Goal: Task Accomplishment & Management: Manage account settings

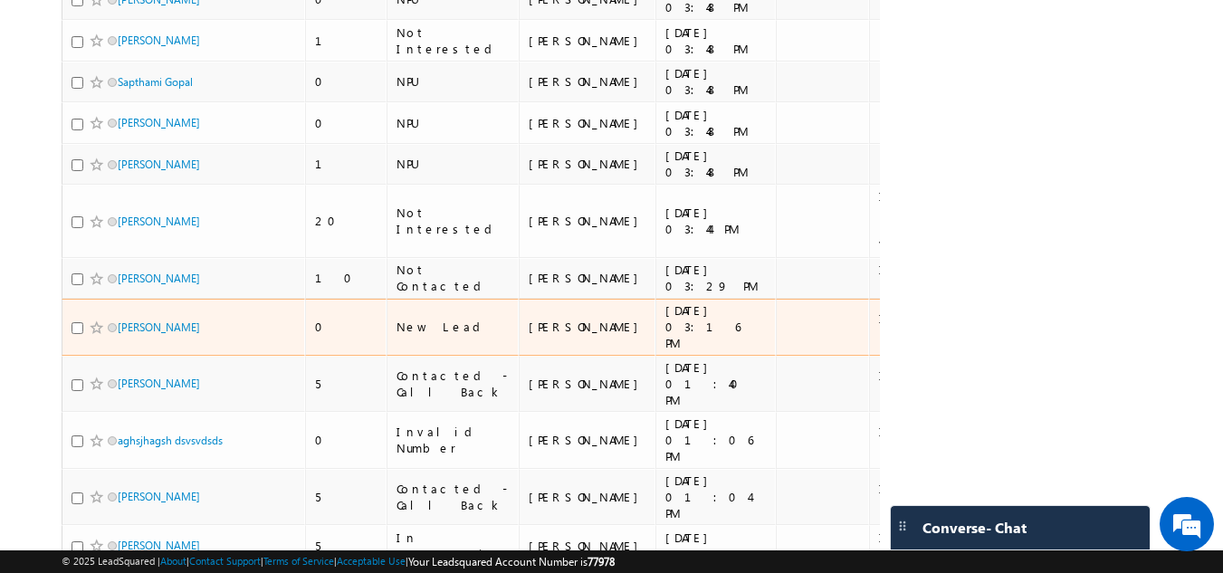
scroll to position [1295, 0]
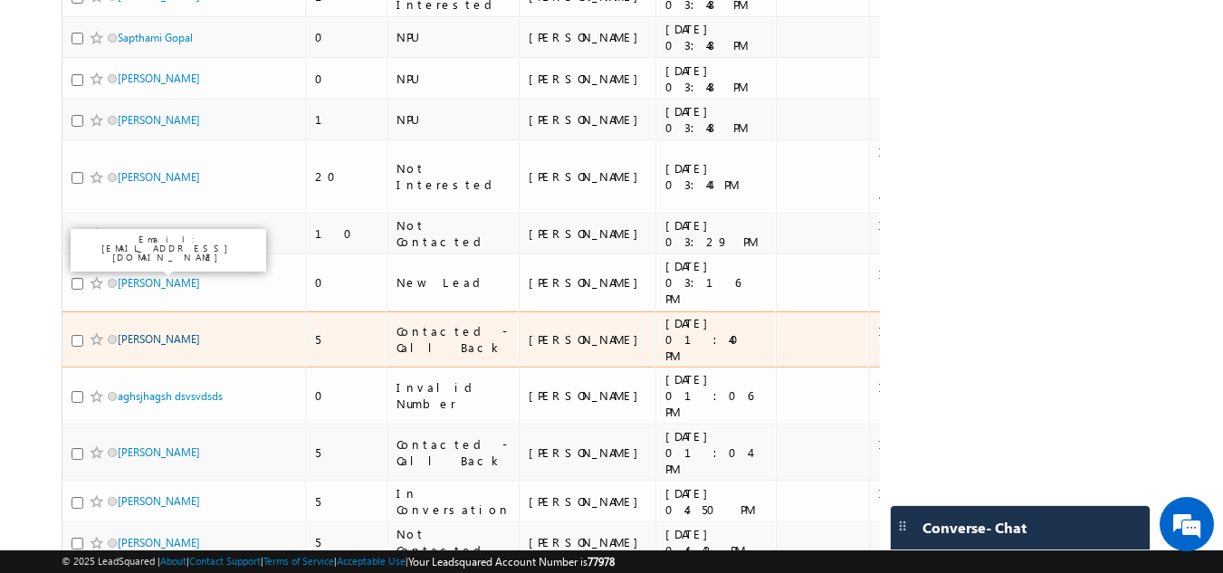
click at [139, 332] on link "[PERSON_NAME]" at bounding box center [159, 339] width 82 height 14
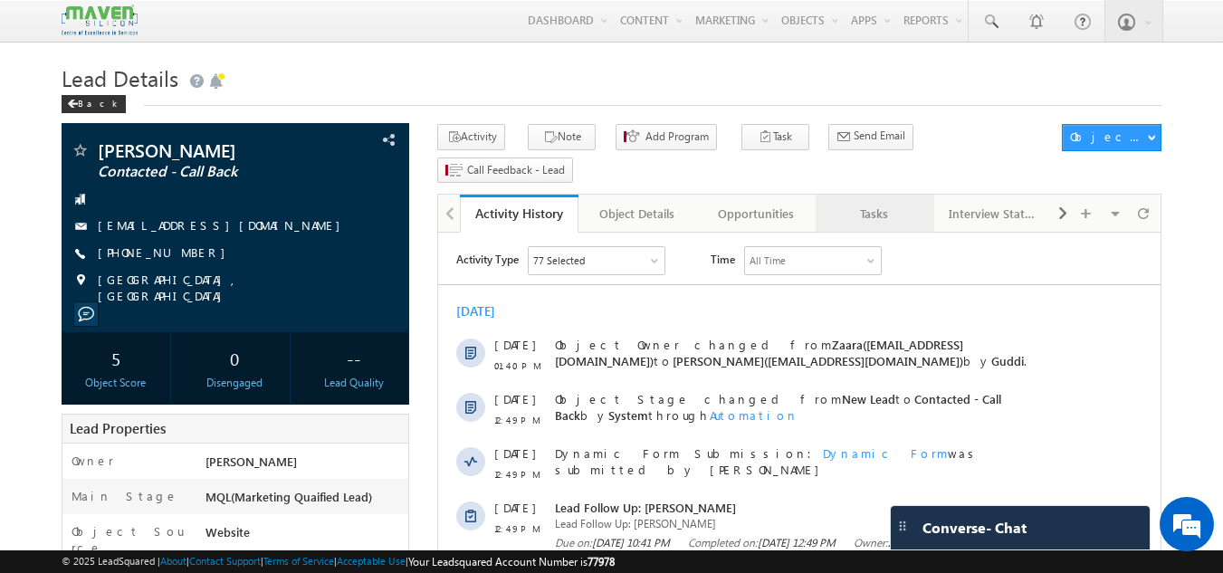
click at [886, 195] on link "Tasks" at bounding box center [875, 214] width 119 height 38
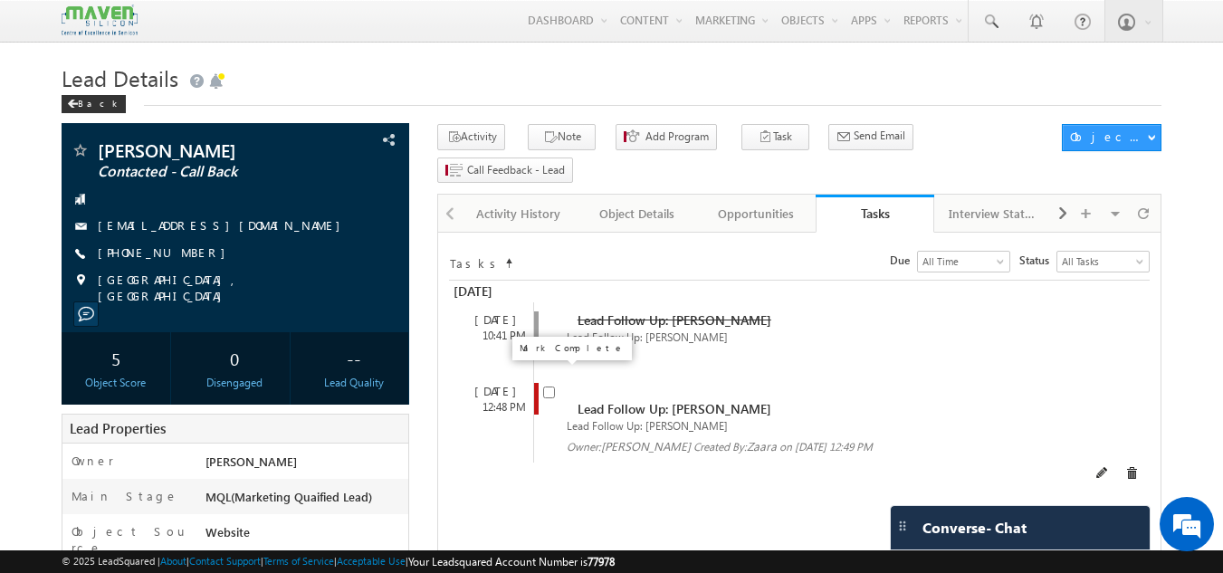
click at [550, 387] on input "checkbox" at bounding box center [549, 393] width 12 height 12
checkbox input "false"
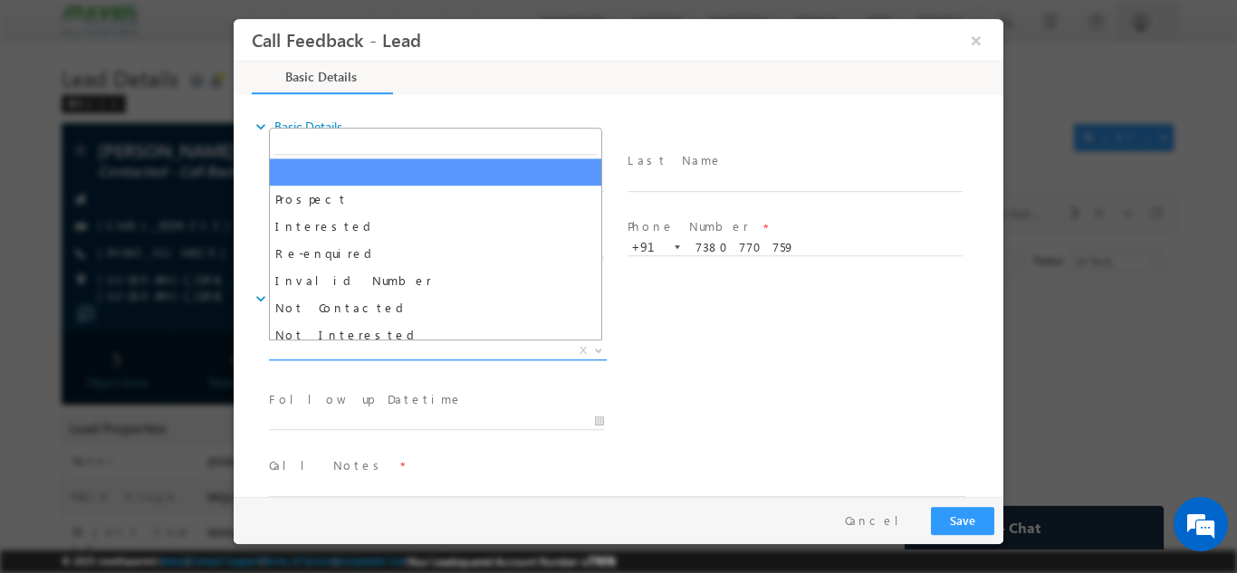
click at [393, 353] on span "X" at bounding box center [438, 350] width 338 height 18
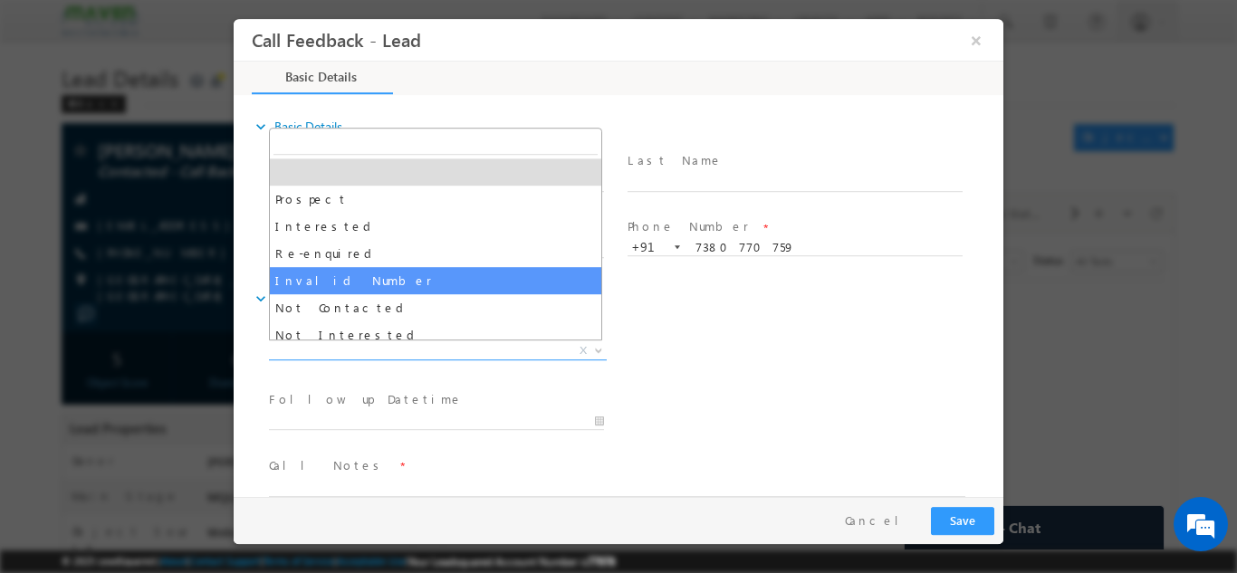
scroll to position [91, 0]
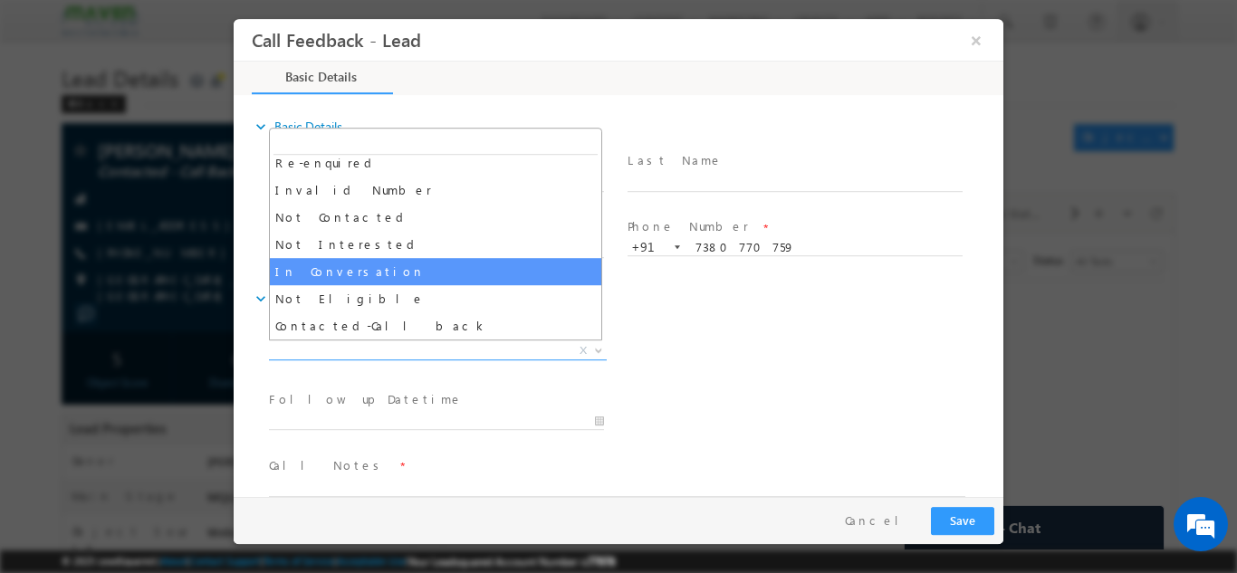
select select "In Conversation"
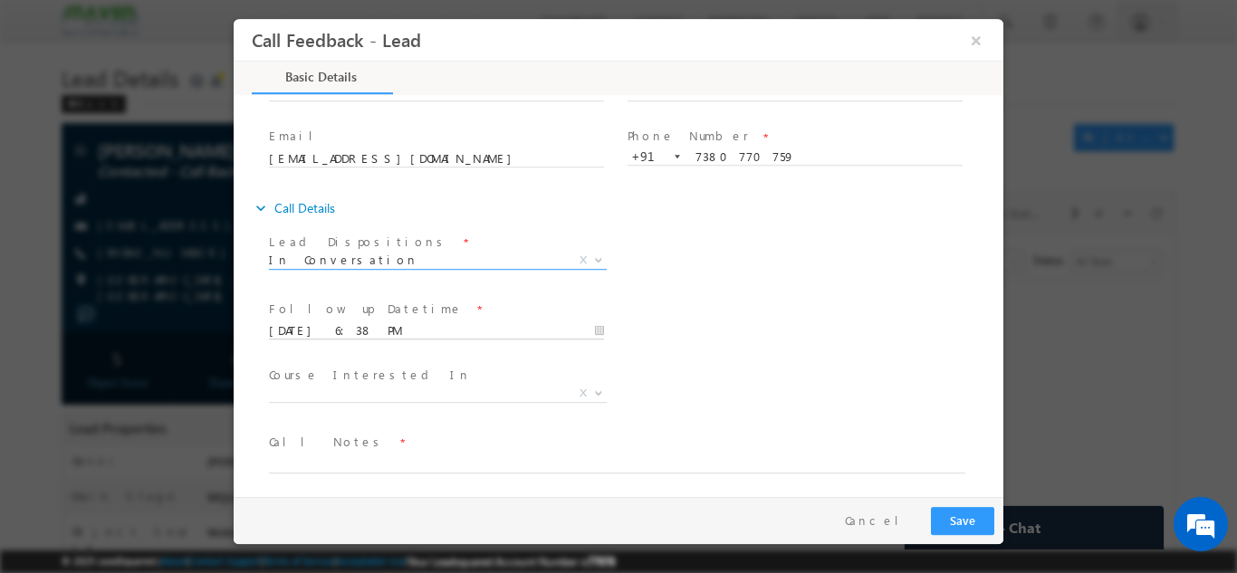
click at [399, 338] on input "[DATE] 6:38 PM" at bounding box center [436, 330] width 335 height 18
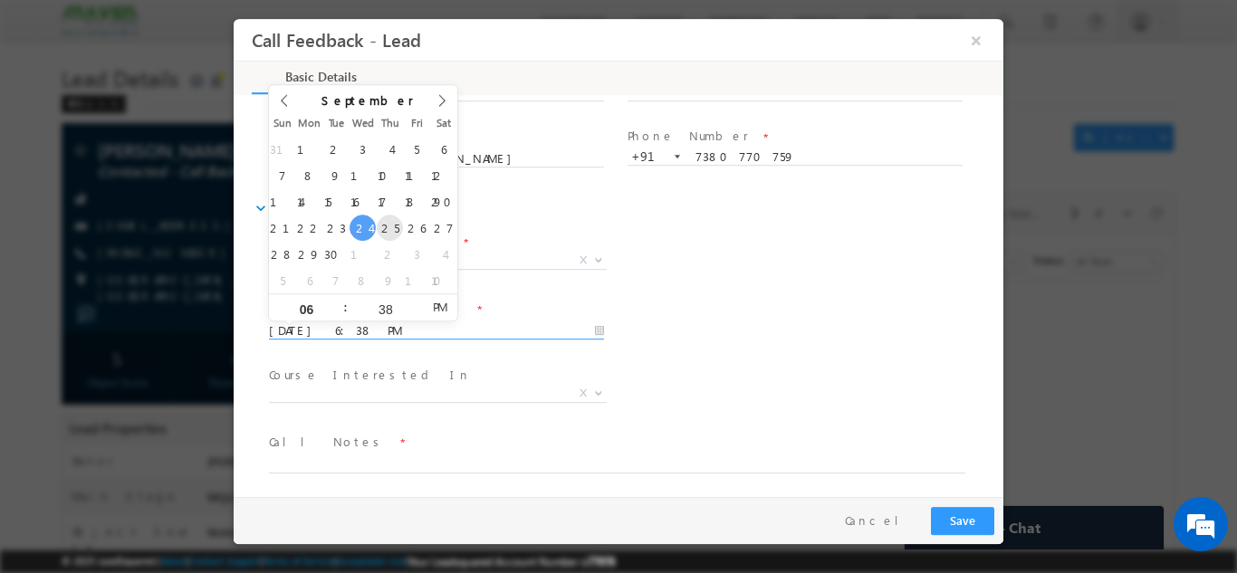
type input "[DATE] 6:38 PM"
click at [784, 292] on div "Lead Dispositions * Prospect Interested Re-enquired Invalid Number Not Contacte…" at bounding box center [634, 261] width 738 height 67
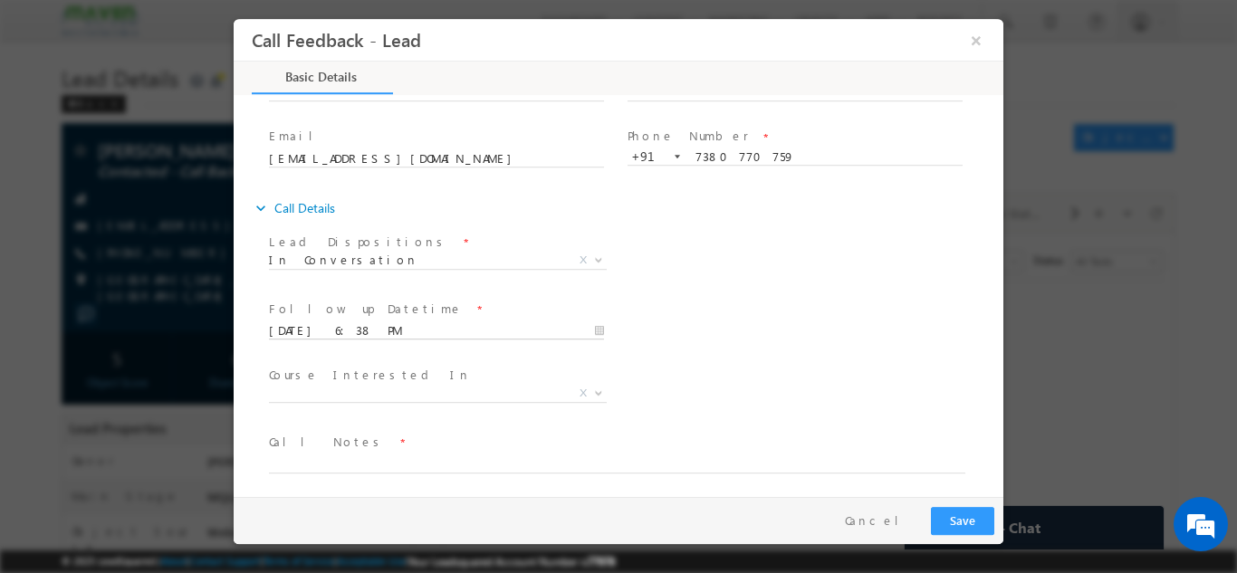
click at [393, 331] on input "[DATE] 6:38 PM" at bounding box center [436, 330] width 335 height 18
click at [910, 317] on div "Follow up Datetime * [DATE] 6:38 PM Program Type * Long Term Short Term X" at bounding box center [634, 328] width 738 height 67
click at [363, 463] on textarea at bounding box center [617, 462] width 696 height 21
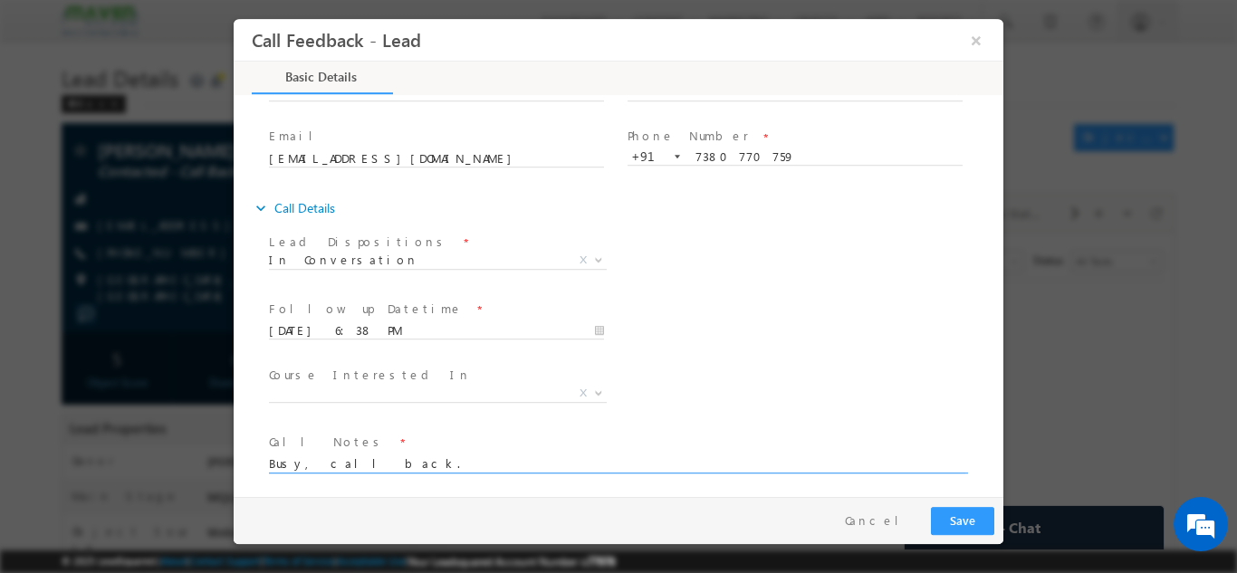
type textarea "Busy, call back."
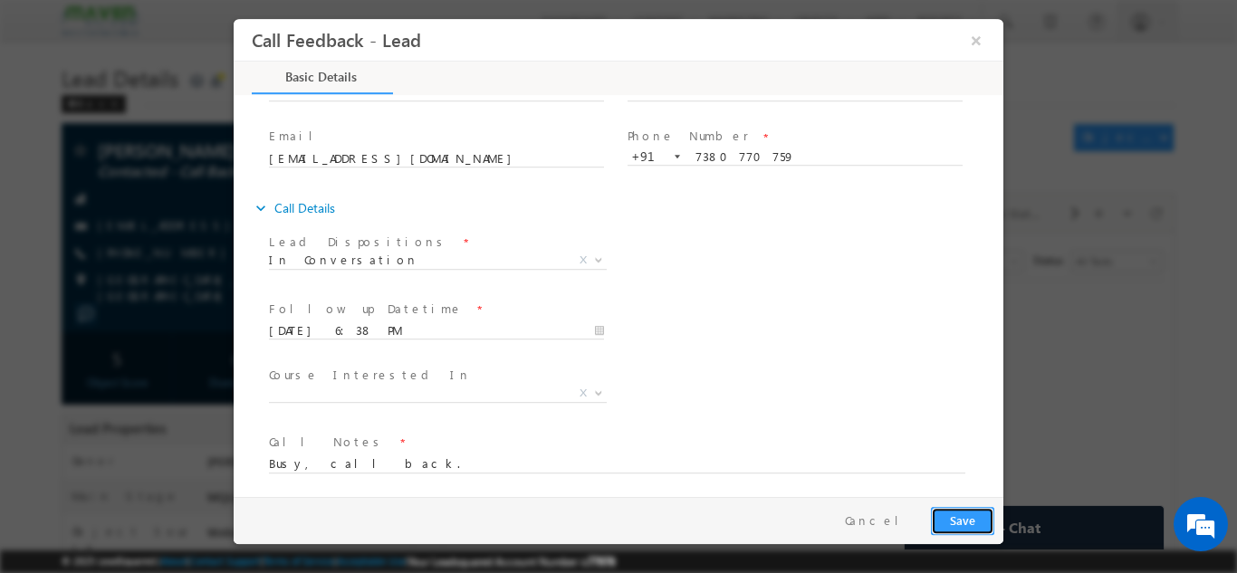
click at [991, 525] on button "Save" at bounding box center [962, 520] width 63 height 28
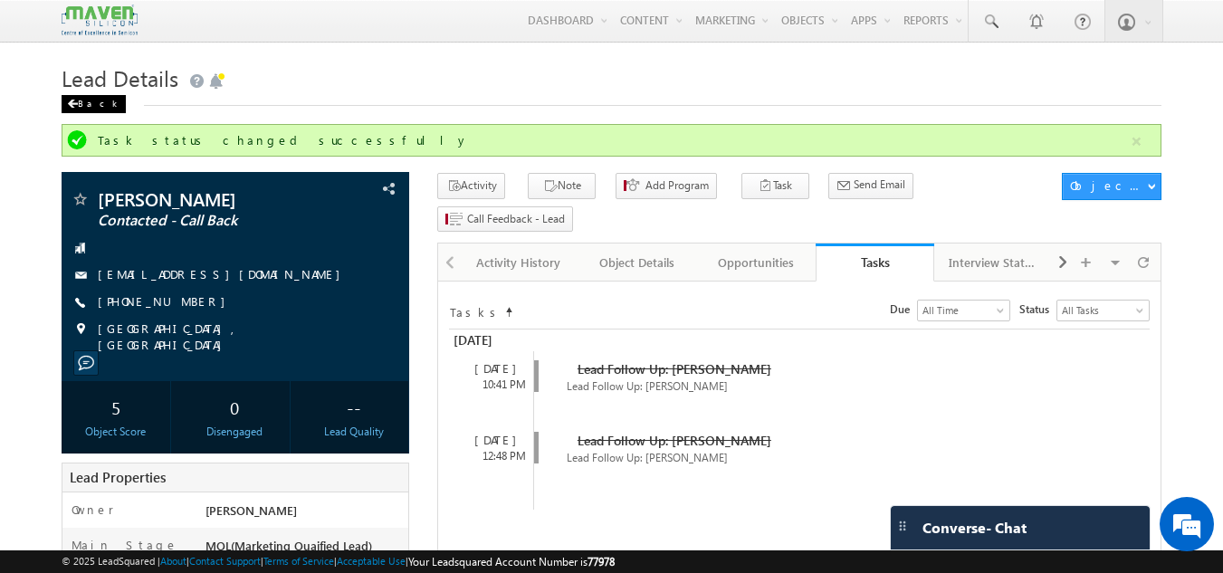
click at [100, 100] on div "Back" at bounding box center [94, 104] width 64 height 18
